Goal: Information Seeking & Learning: Learn about a topic

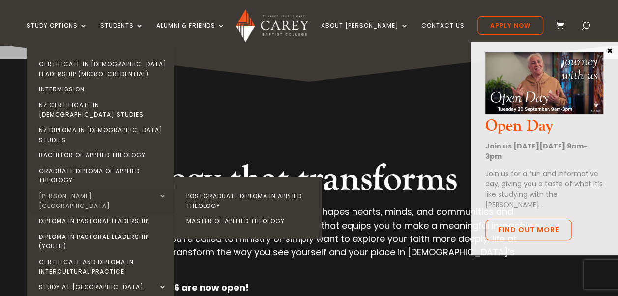
click at [106, 188] on link "[PERSON_NAME][GEOGRAPHIC_DATA]" at bounding box center [103, 200] width 148 height 25
click at [265, 188] on link "Postgraduate Diploma in Applied Theology" at bounding box center [251, 200] width 148 height 25
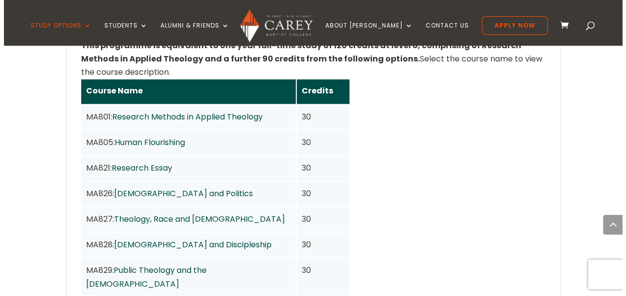
scroll to position [815, 0]
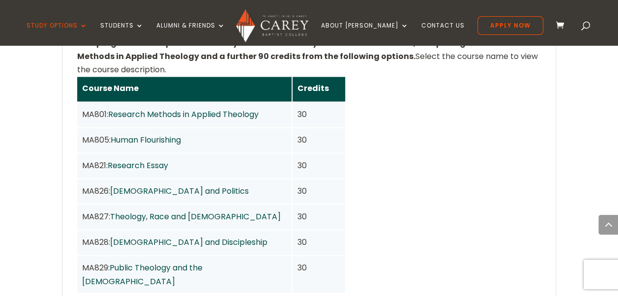
click at [190, 108] on link "Research Methods in Applied Theology" at bounding box center [183, 113] width 151 height 11
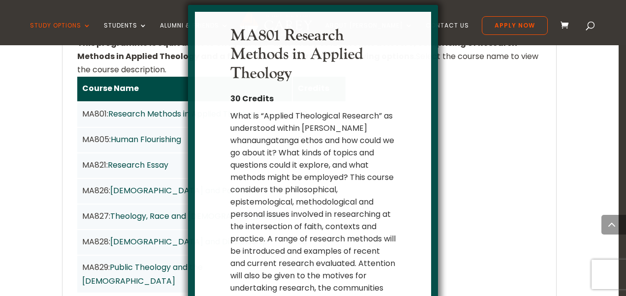
scroll to position [27, 0]
